Goal: Task Accomplishment & Management: Manage account settings

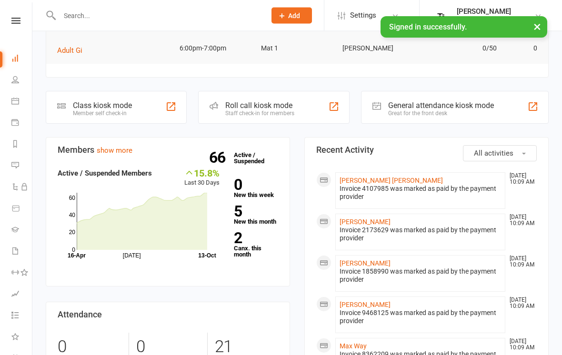
scroll to position [194, 0]
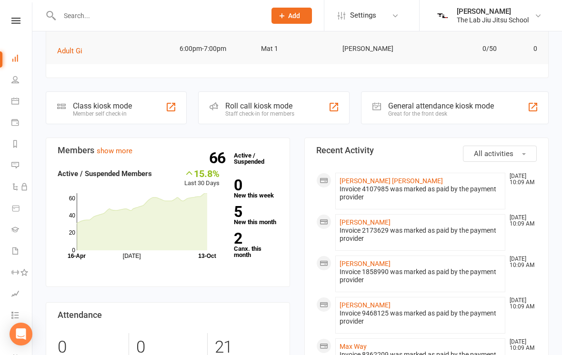
click at [90, 110] on div "Member self check-in" at bounding box center [102, 113] width 59 height 7
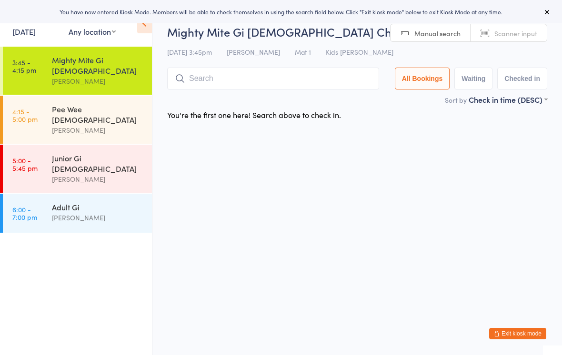
click at [496, 336] on icon "button" at bounding box center [497, 334] width 6 height 6
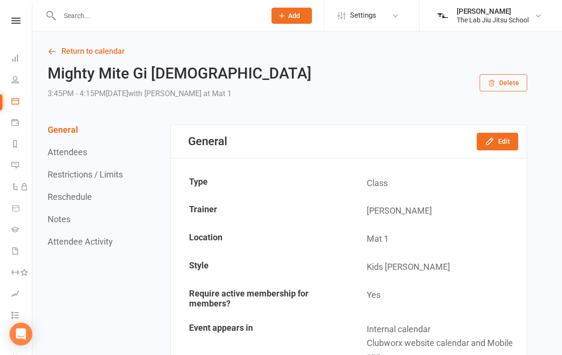
click at [11, 250] on icon at bounding box center [15, 251] width 8 height 8
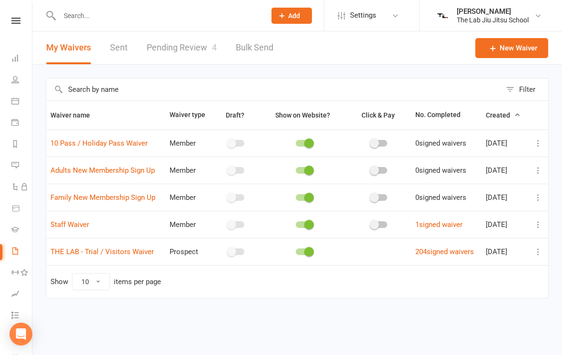
click at [192, 47] on link "Pending Review 4" at bounding box center [182, 47] width 70 height 33
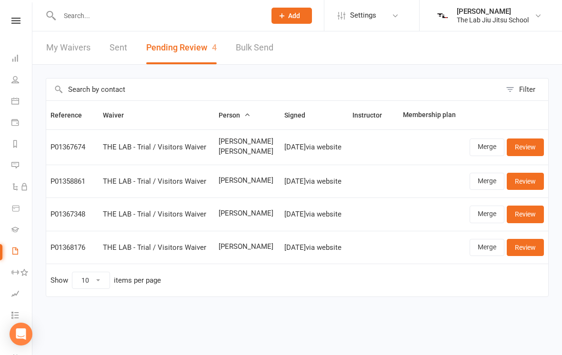
click at [531, 156] on link "Review" at bounding box center [525, 147] width 37 height 17
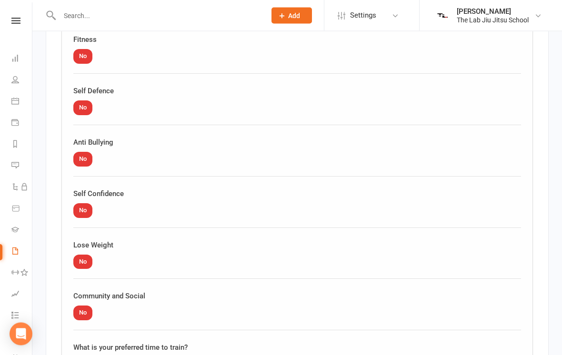
scroll to position [1838, 0]
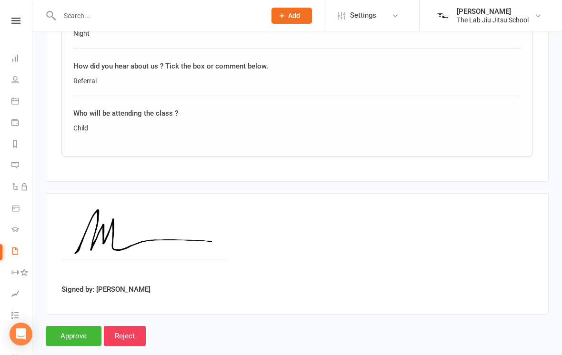
click at [78, 326] on input "Approve" at bounding box center [74, 336] width 56 height 20
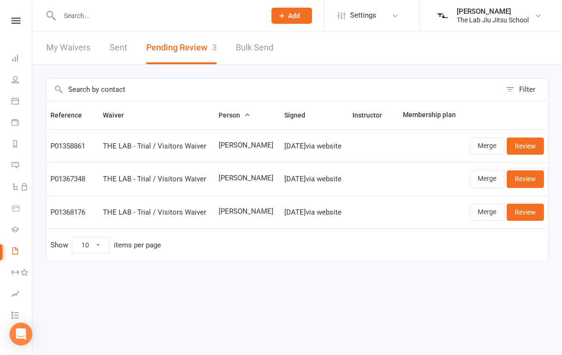
click at [9, 79] on li "People" at bounding box center [16, 80] width 32 height 21
click at [13, 83] on icon at bounding box center [15, 80] width 8 height 8
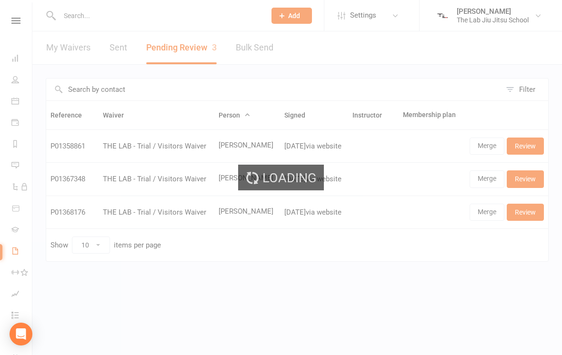
select select "100"
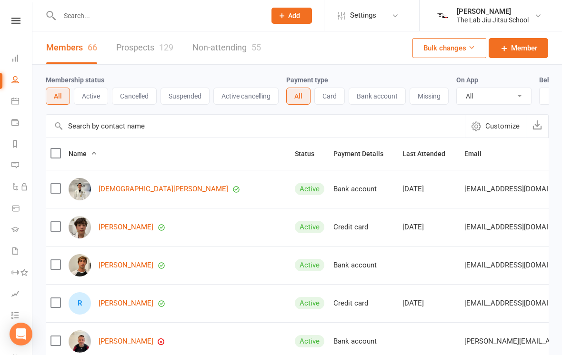
click at [10, 22] on link at bounding box center [16, 21] width 34 height 6
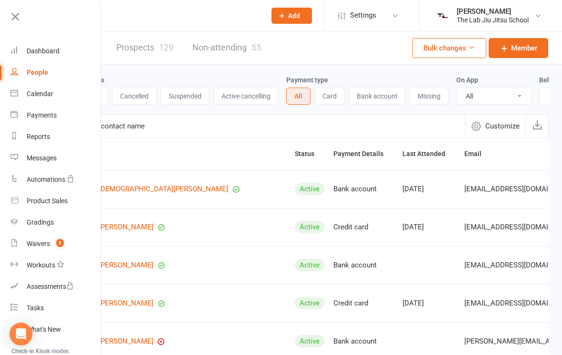
scroll to position [0, 1]
click at [14, 17] on icon at bounding box center [15, 16] width 13 height 13
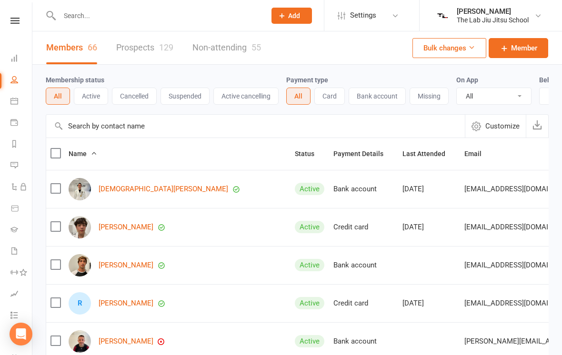
click at [18, 60] on link "Dashboard" at bounding box center [20, 59] width 21 height 21
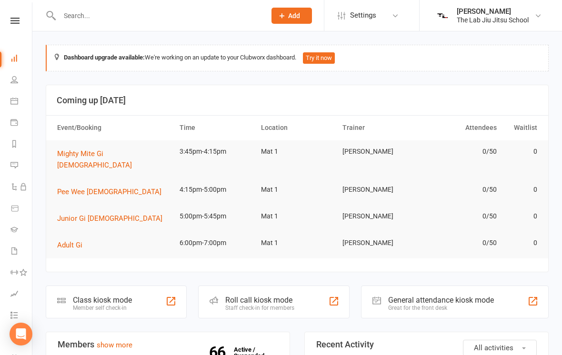
click at [127, 296] on div "Class kiosk mode" at bounding box center [102, 300] width 59 height 9
